Goal: Register for event/course

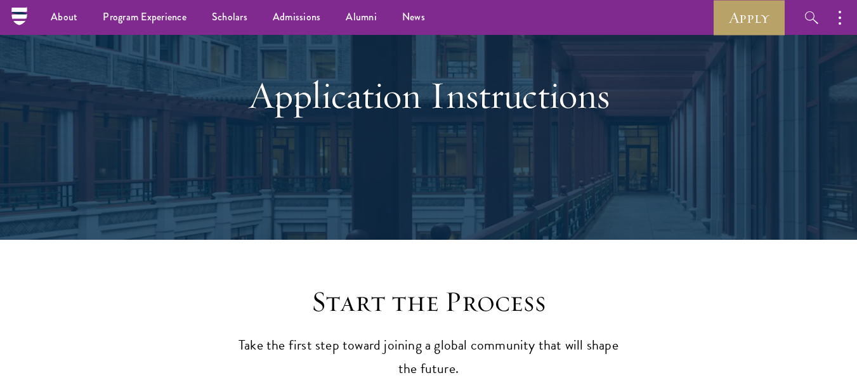
scroll to position [48, 0]
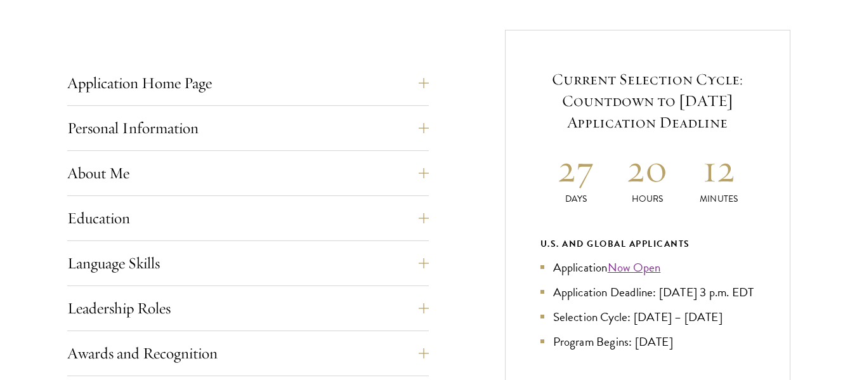
scroll to position [489, 0]
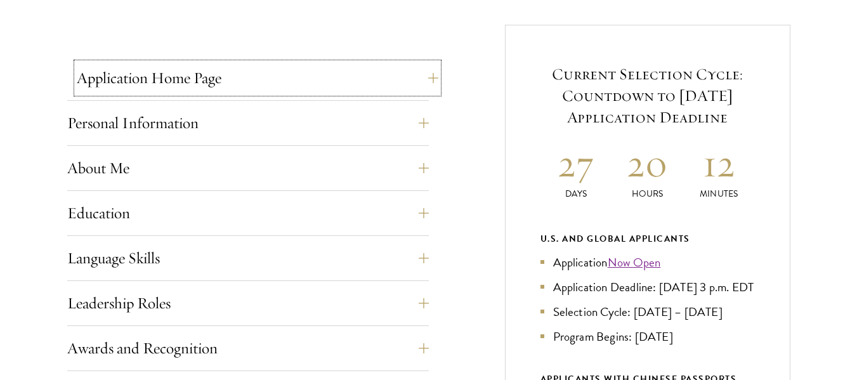
click at [431, 76] on button "Application Home Page" at bounding box center [258, 78] width 362 height 30
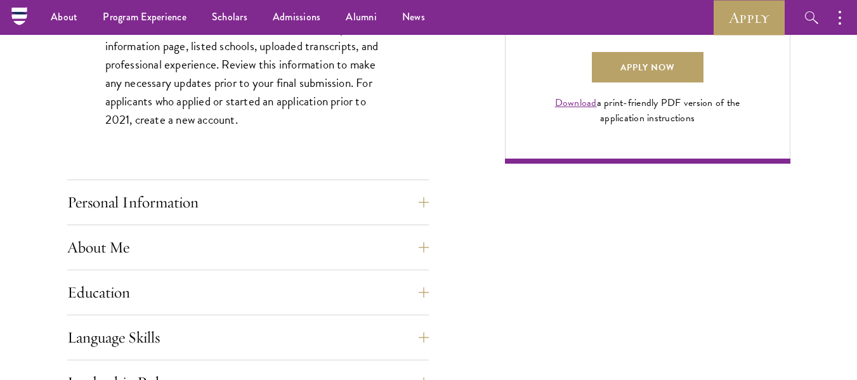
scroll to position [963, 0]
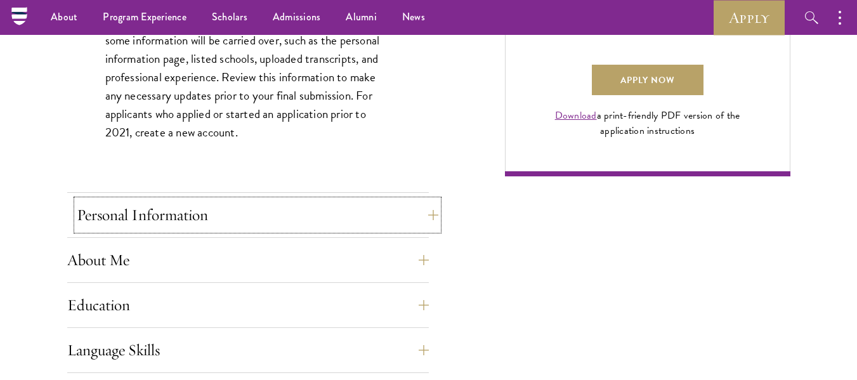
click at [428, 215] on button "Personal Information" at bounding box center [258, 215] width 362 height 30
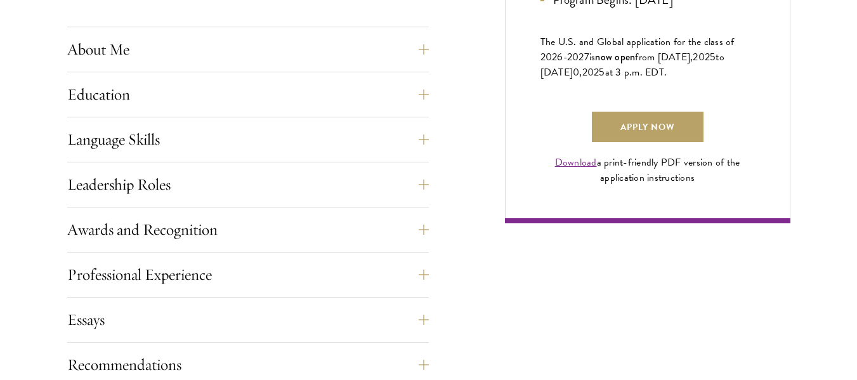
scroll to position [928, 0]
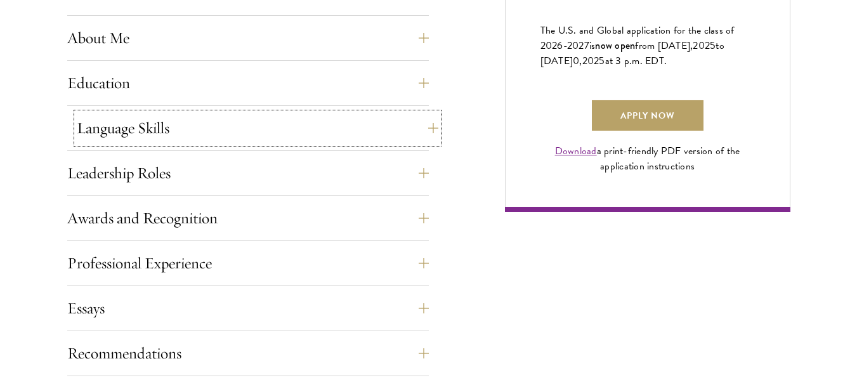
click at [428, 133] on button "Language Skills" at bounding box center [258, 128] width 362 height 30
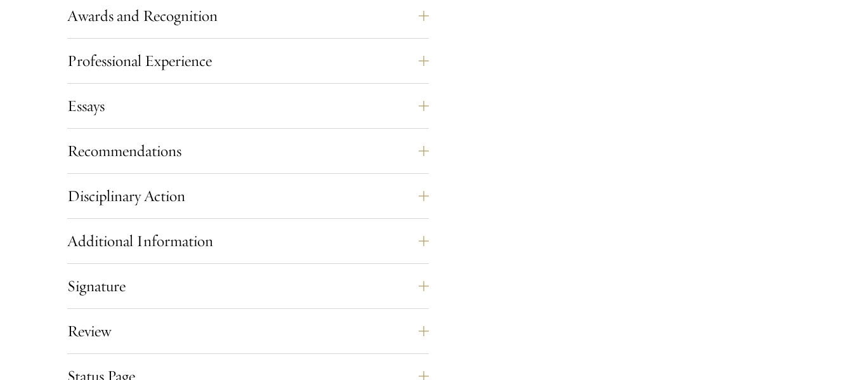
scroll to position [1475, 0]
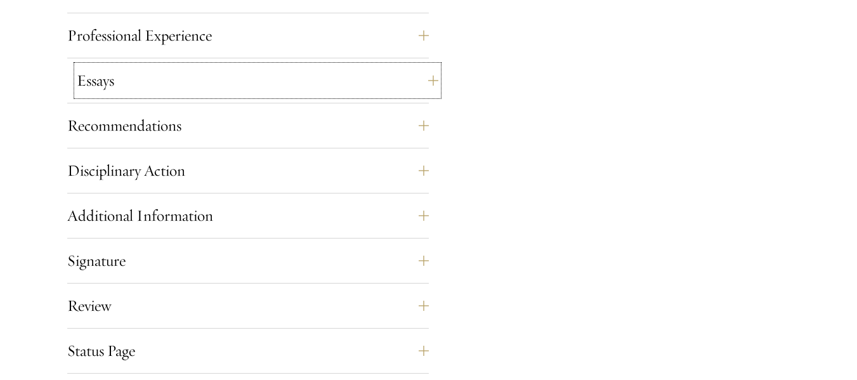
click at [431, 78] on button "Essays" at bounding box center [258, 80] width 362 height 30
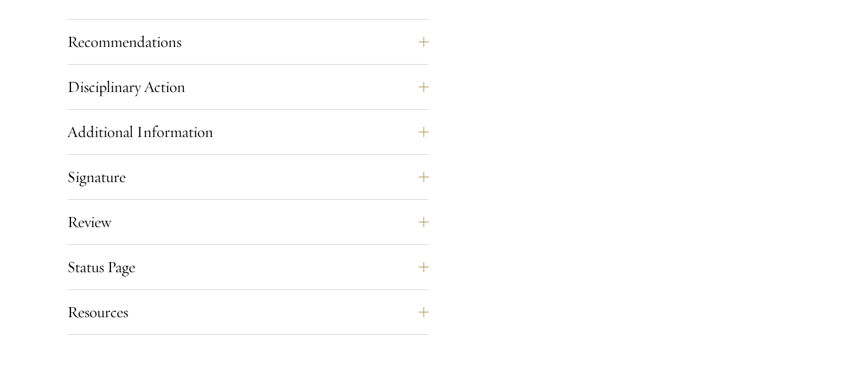
scroll to position [1337, 0]
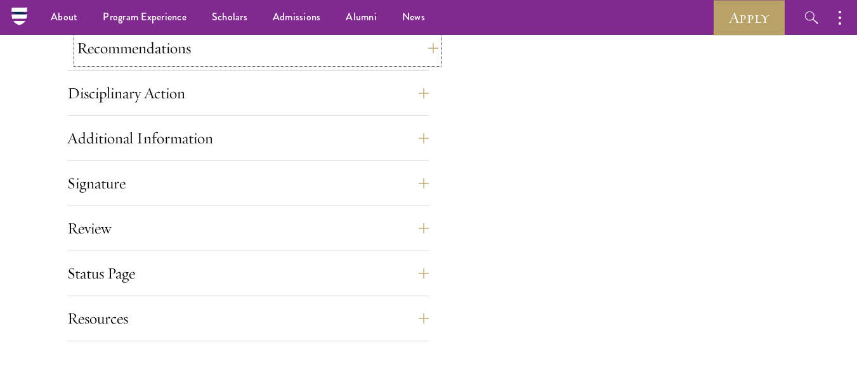
click at [427, 49] on button "Recommendations" at bounding box center [258, 48] width 362 height 30
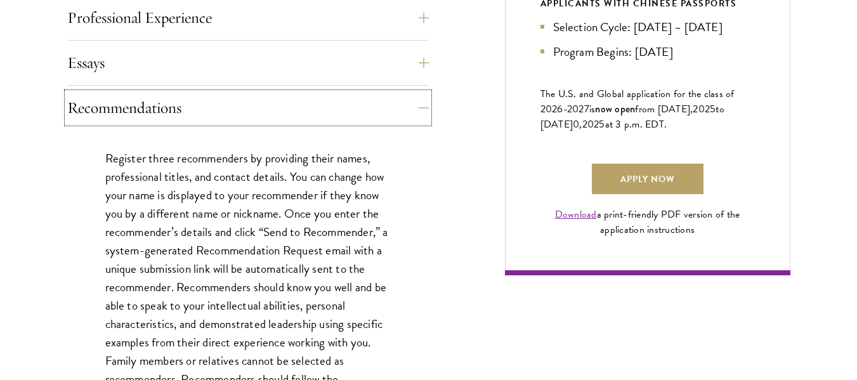
scroll to position [871, 0]
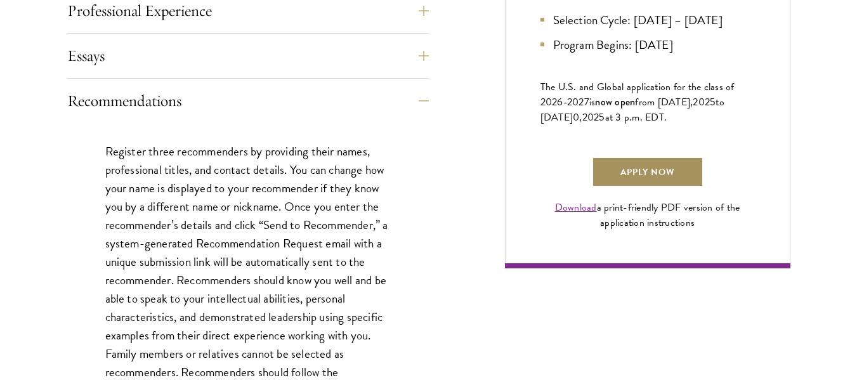
click at [665, 178] on link "Apply Now" at bounding box center [648, 172] width 112 height 30
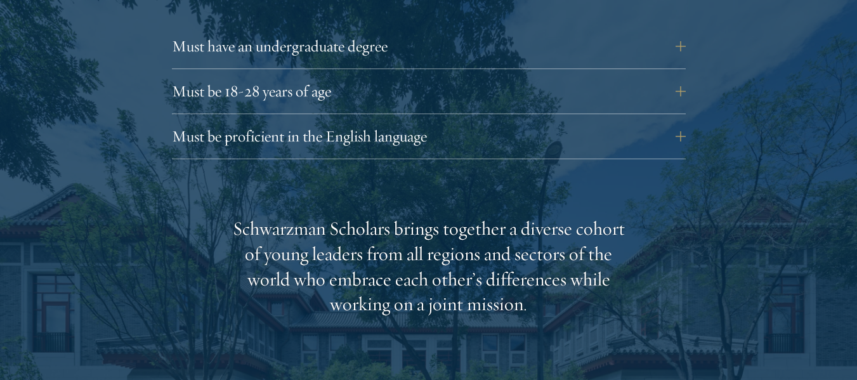
scroll to position [1879, 0]
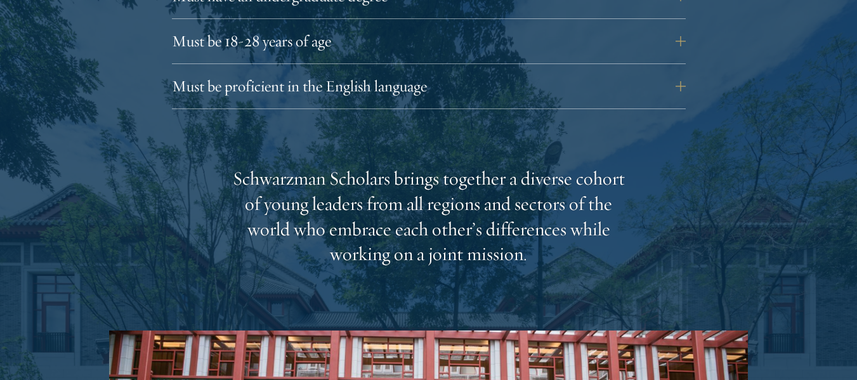
click at [684, 71] on button "Must be proficient in the English language" at bounding box center [439, 86] width 514 height 30
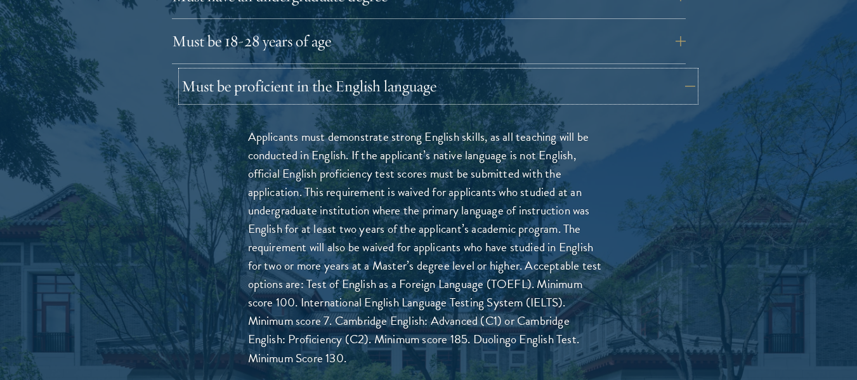
click at [683, 71] on button "Must be proficient in the English language" at bounding box center [439, 86] width 514 height 30
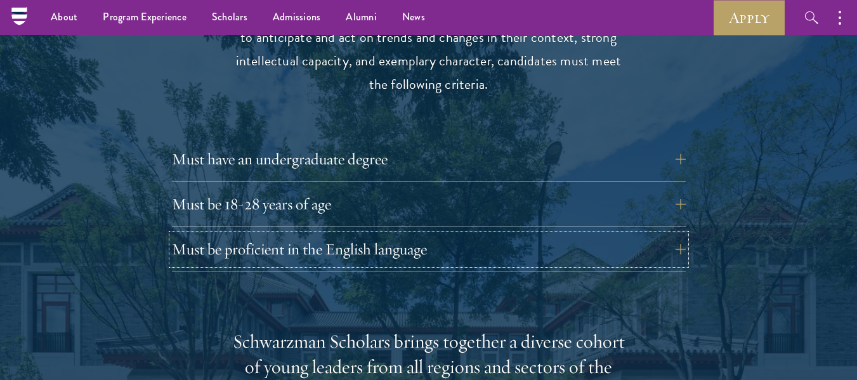
scroll to position [1691, 0]
